Goal: Navigation & Orientation: Go to known website

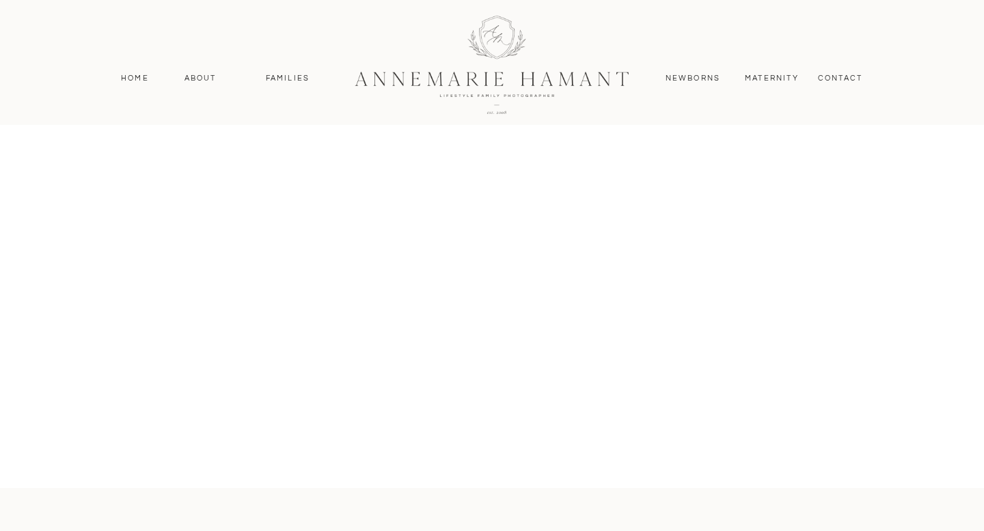
scroll to position [1236, 0]
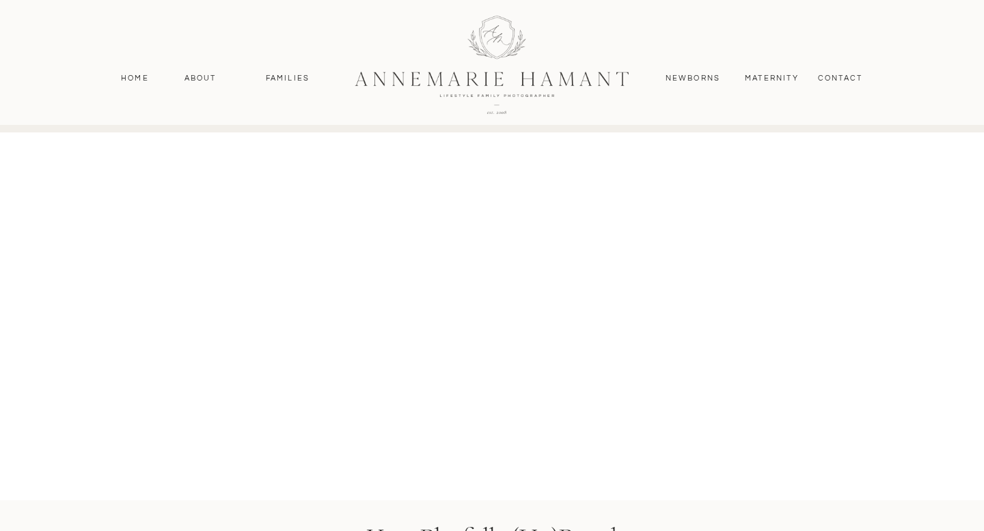
scroll to position [4438, 0]
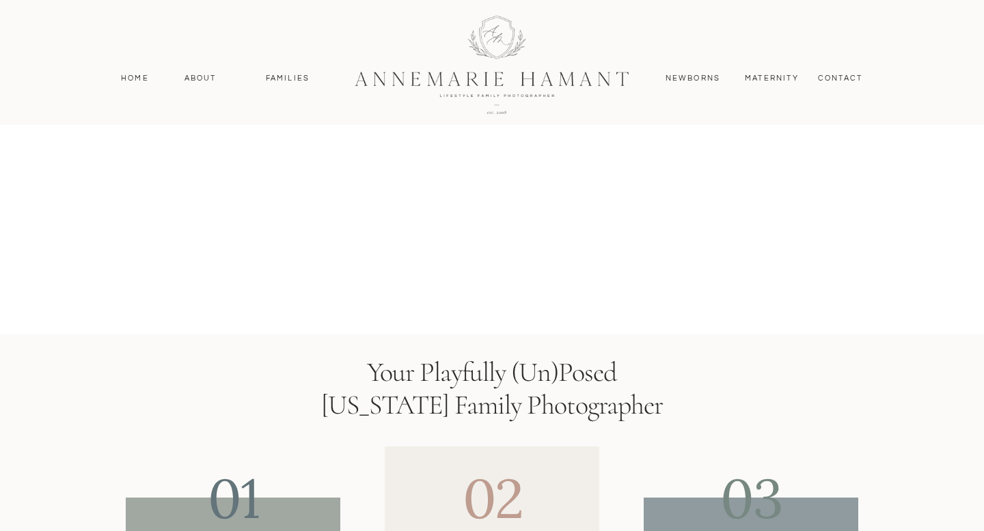
scroll to position [4600, 0]
